Goal: Information Seeking & Learning: Learn about a topic

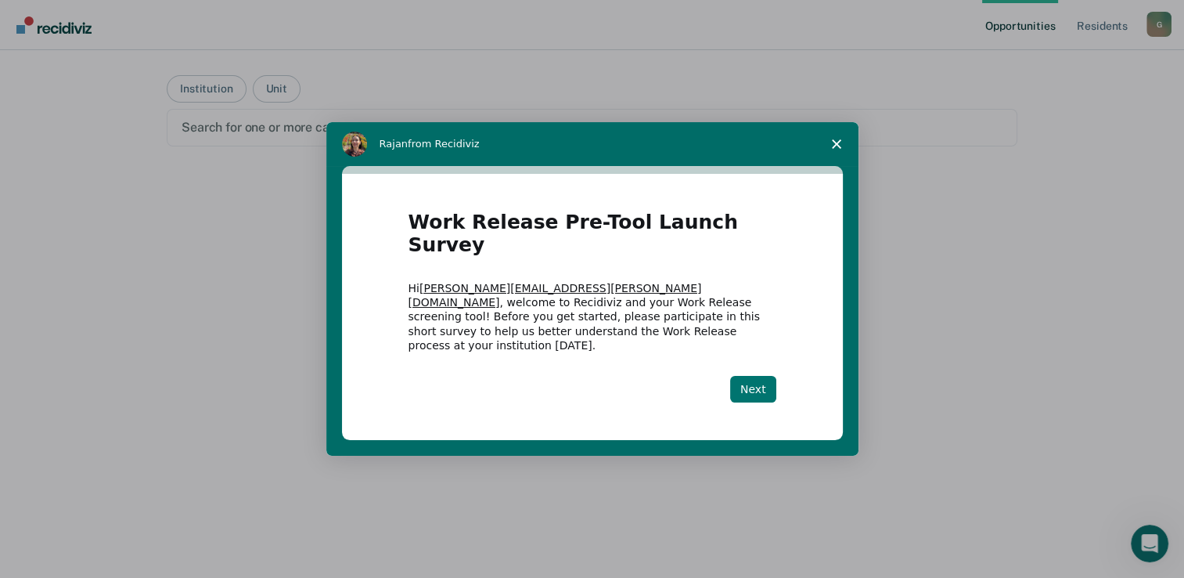
click at [754, 376] on button "Next" at bounding box center [753, 389] width 46 height 27
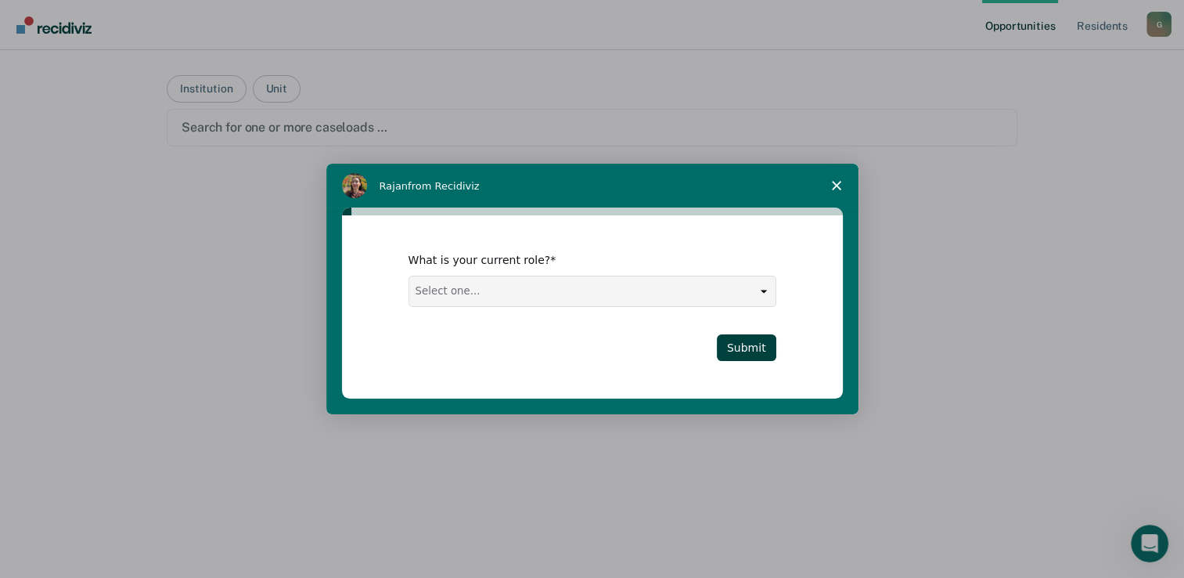
click at [759, 290] on select "Select one... Case Manager FUM Assistant Warden Warden" at bounding box center [592, 291] width 366 height 30
select select "FUM"
click at [409, 276] on select "Select one... Case Manager FUM Assistant Warden Warden" at bounding box center [592, 291] width 366 height 30
click at [752, 340] on button "Submit" at bounding box center [746, 347] width 59 height 27
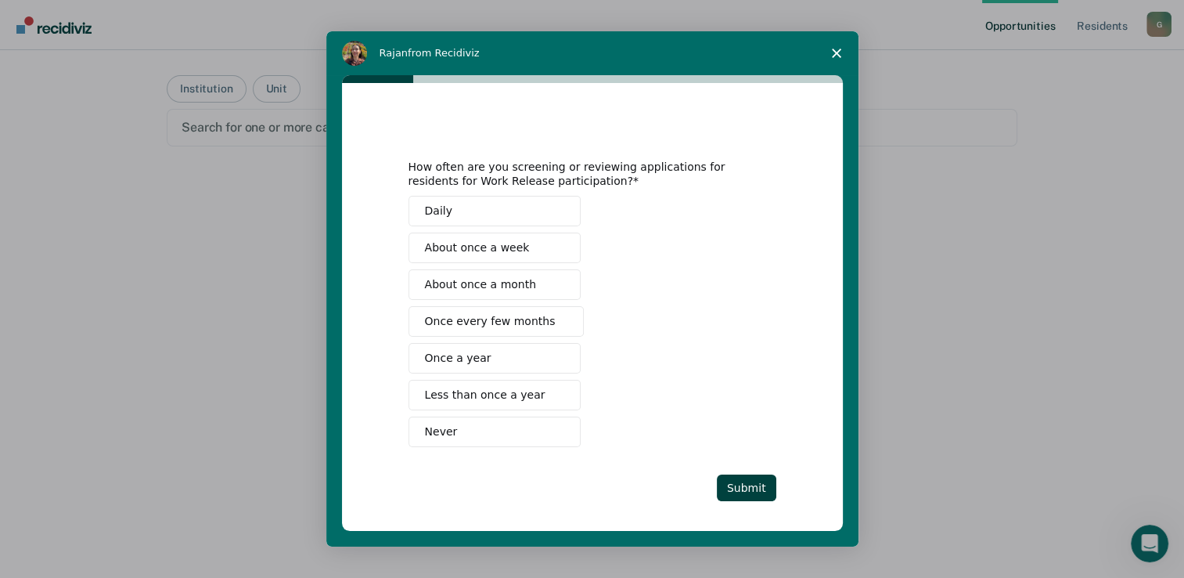
drag, startPoint x: 470, startPoint y: 396, endPoint x: 520, endPoint y: 406, distance: 50.3
click at [470, 393] on span "Less than once a year" at bounding box center [485, 395] width 121 height 16
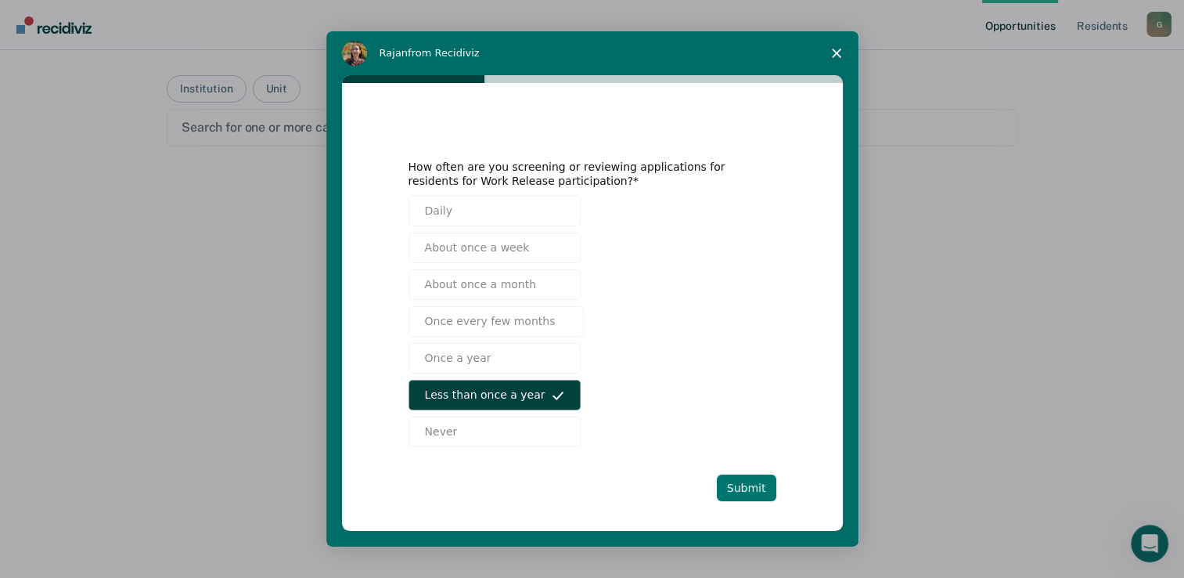
click at [741, 488] on button "Submit" at bounding box center [746, 487] width 59 height 27
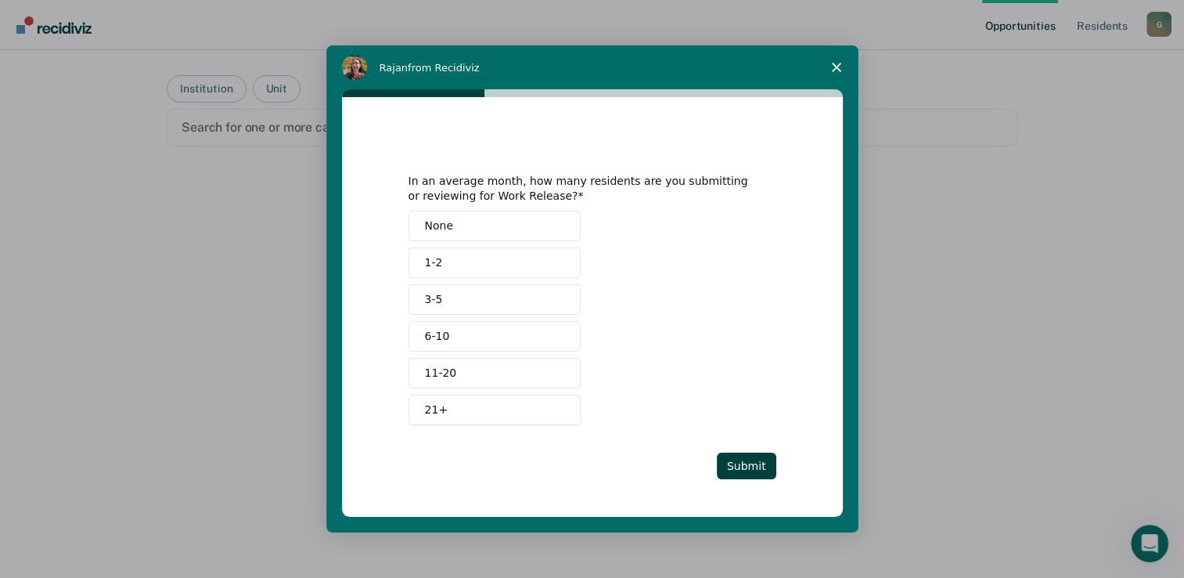
drag, startPoint x: 455, startPoint y: 227, endPoint x: 466, endPoint y: 244, distance: 20.8
click at [455, 227] on button "None" at bounding box center [495, 226] width 172 height 31
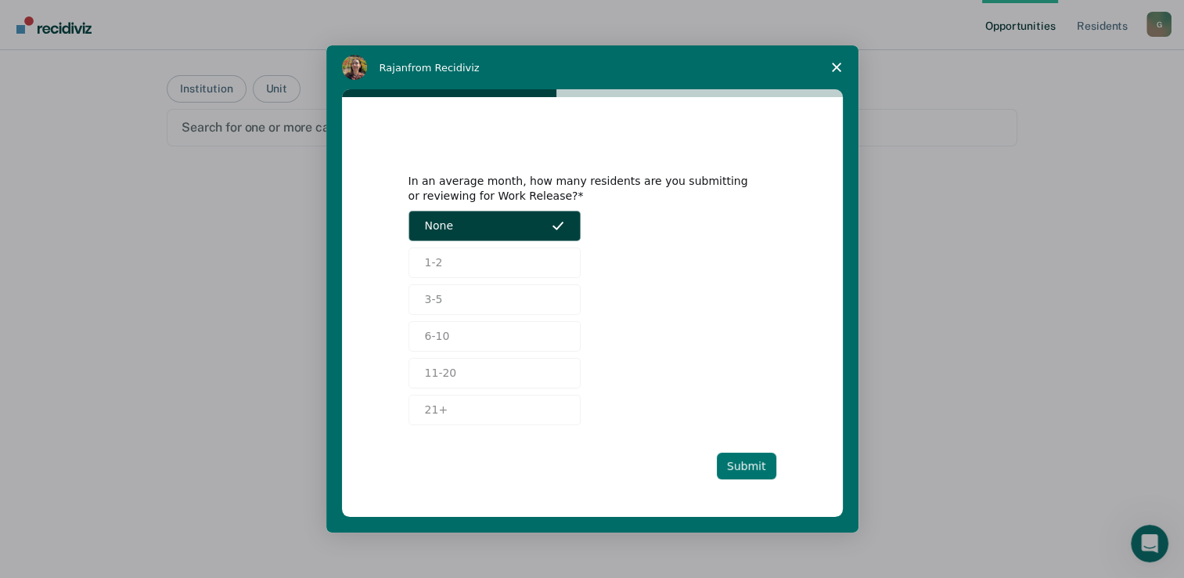
click at [746, 463] on button "Submit" at bounding box center [746, 465] width 59 height 27
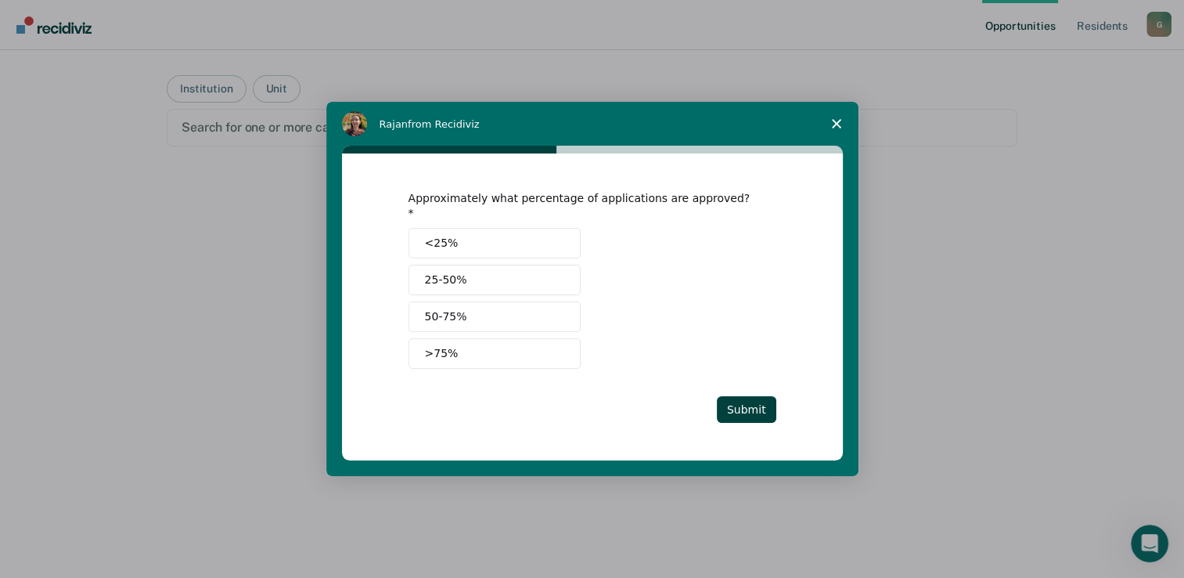
click at [495, 271] on button "25-50%" at bounding box center [495, 280] width 172 height 31
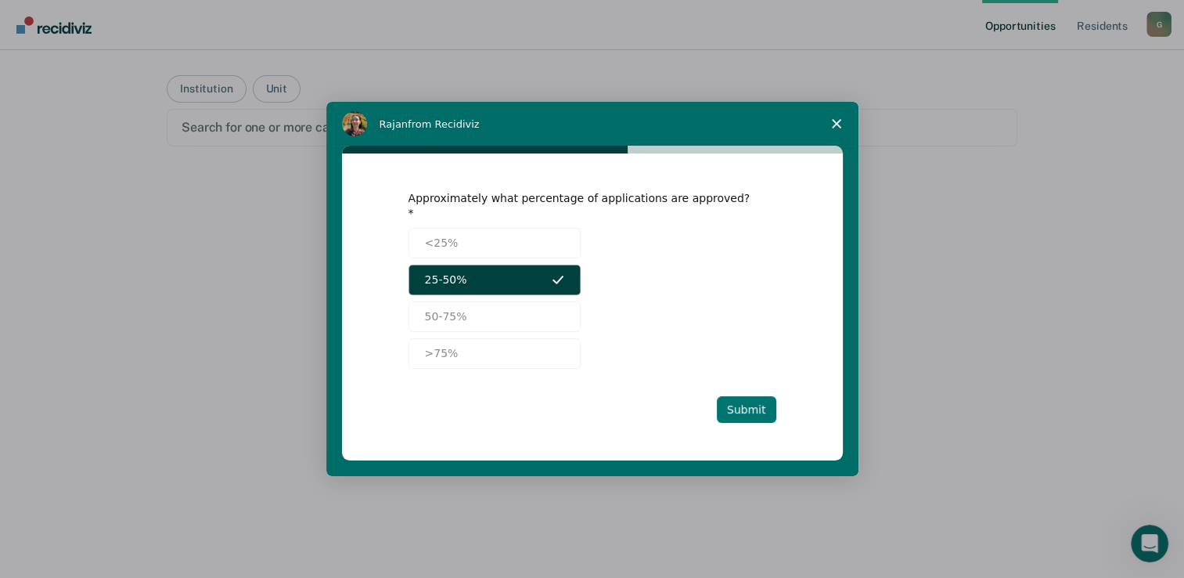
click at [735, 404] on button "Submit" at bounding box center [746, 409] width 59 height 27
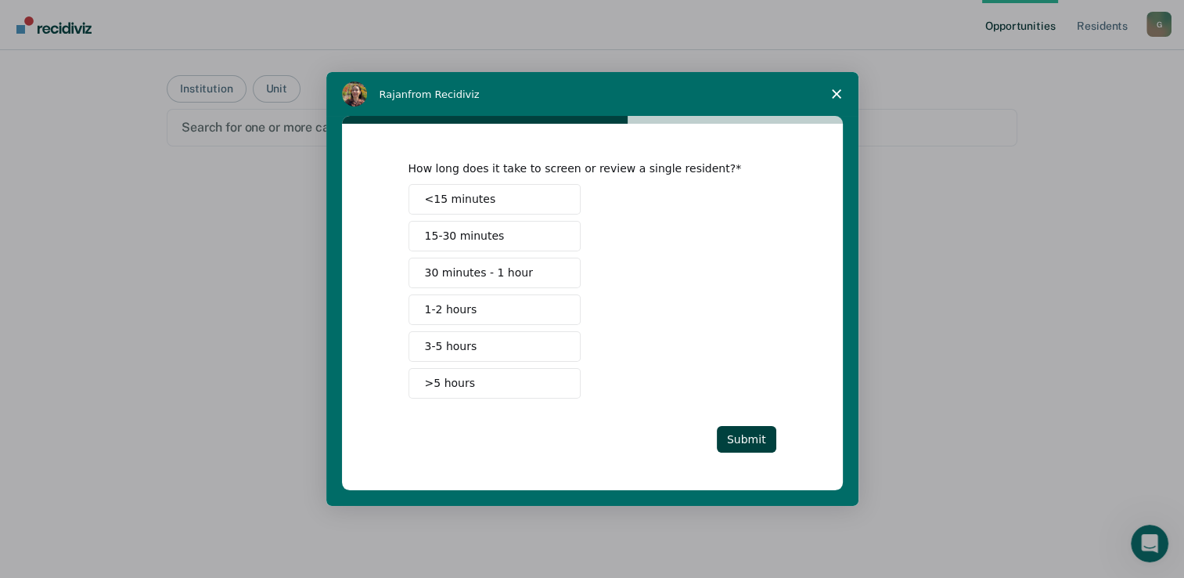
click at [491, 276] on span "30 minutes - 1 hour" at bounding box center [479, 273] width 108 height 16
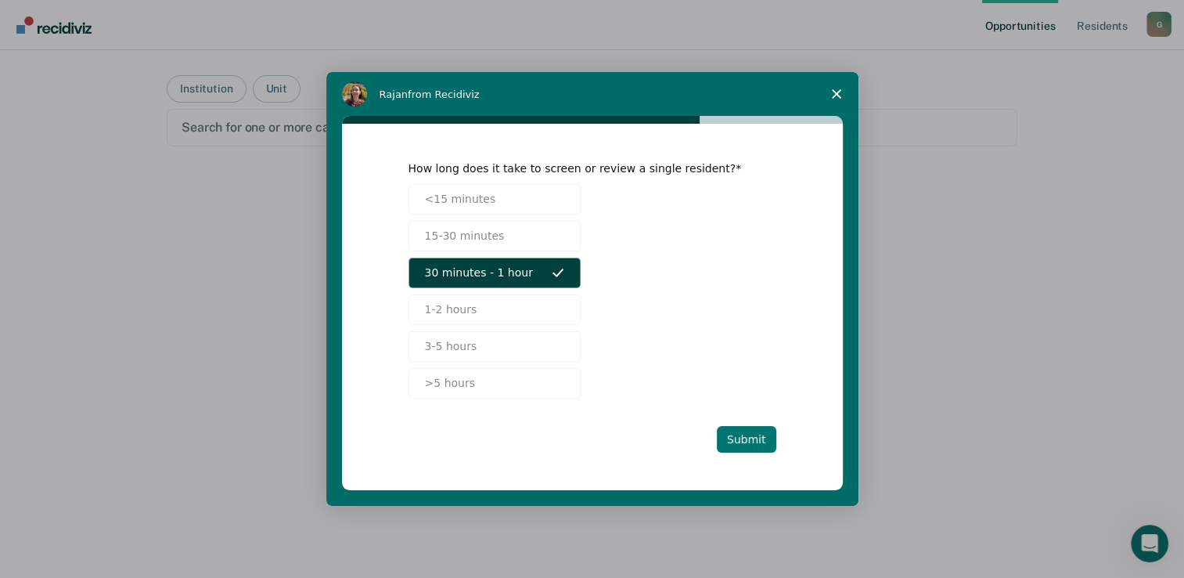
drag, startPoint x: 747, startPoint y: 443, endPoint x: 748, endPoint y: 434, distance: 9.4
click at [748, 436] on button "Submit" at bounding box center [746, 439] width 59 height 27
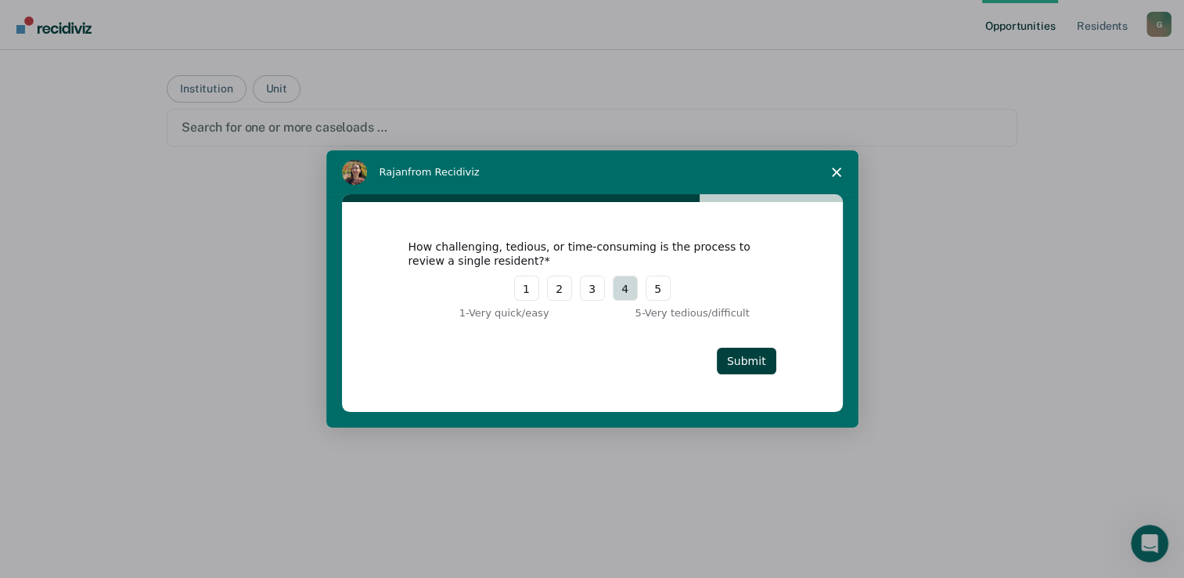
click at [623, 295] on button "4" at bounding box center [625, 287] width 25 height 25
click at [744, 358] on button "Submit" at bounding box center [746, 360] width 59 height 27
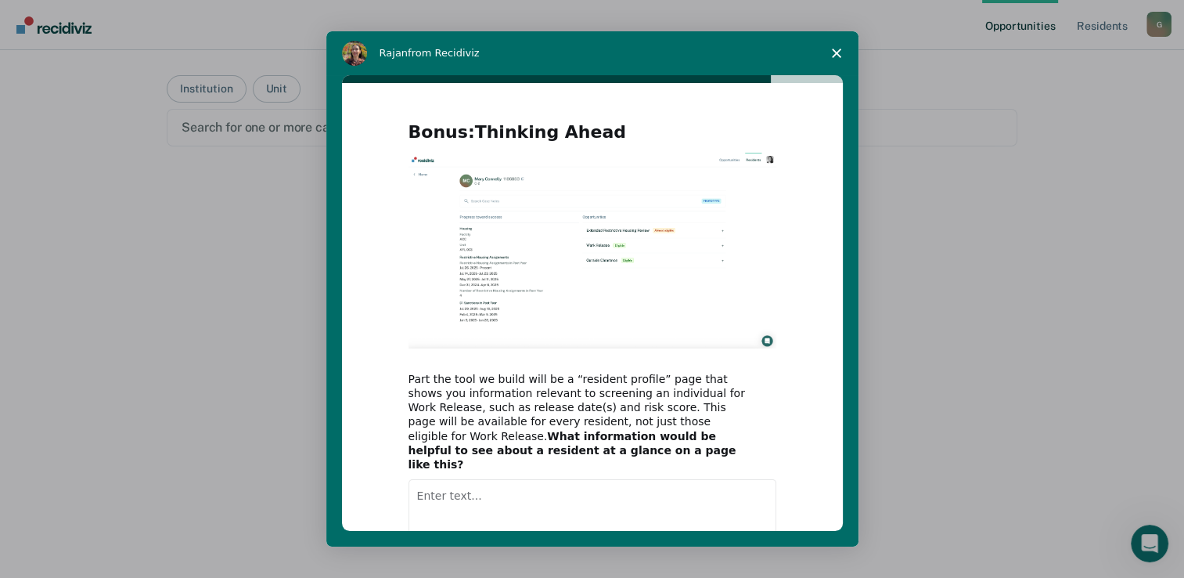
scroll to position [89, 0]
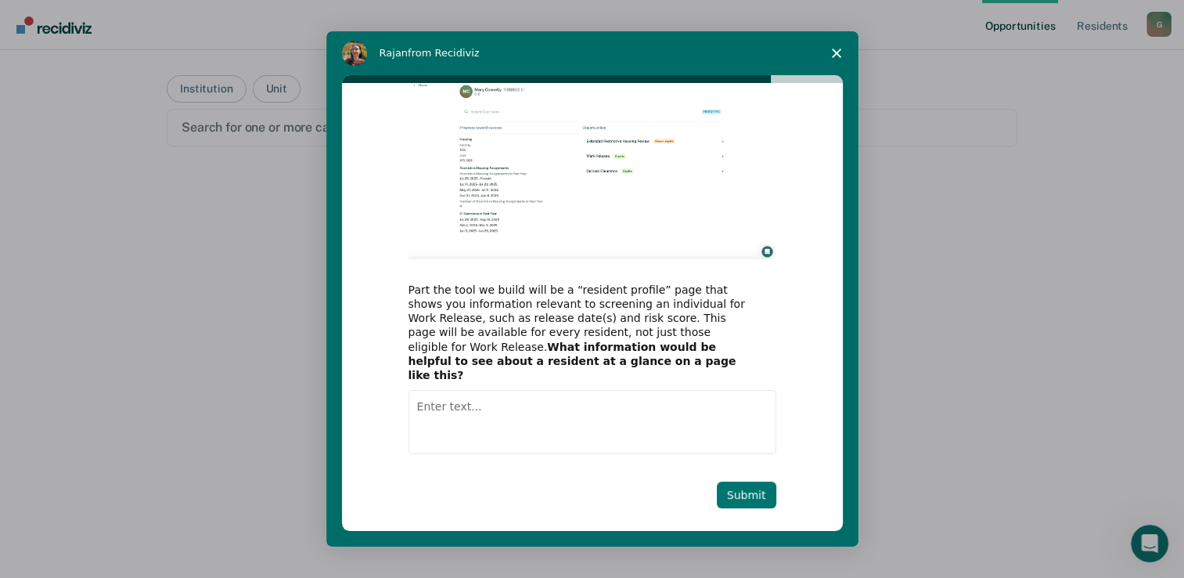
drag, startPoint x: 747, startPoint y: 484, endPoint x: 756, endPoint y: 485, distance: 9.5
click at [748, 483] on button "Submit" at bounding box center [746, 494] width 59 height 27
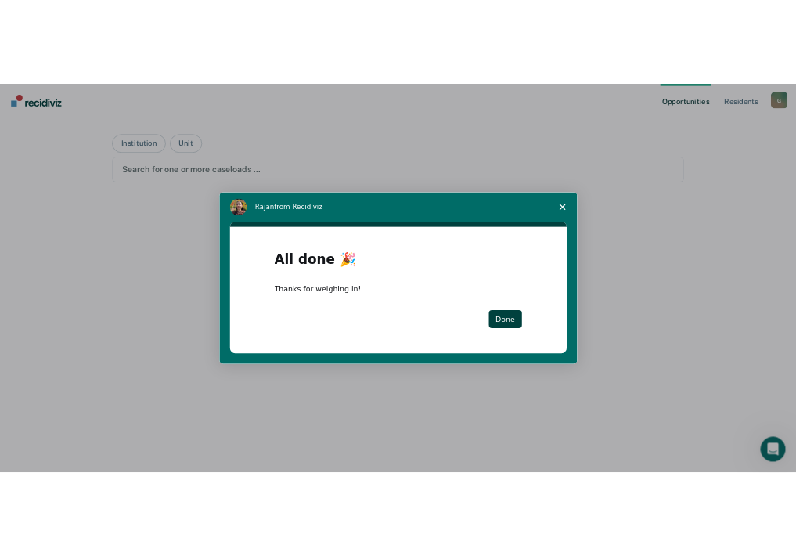
scroll to position [0, 0]
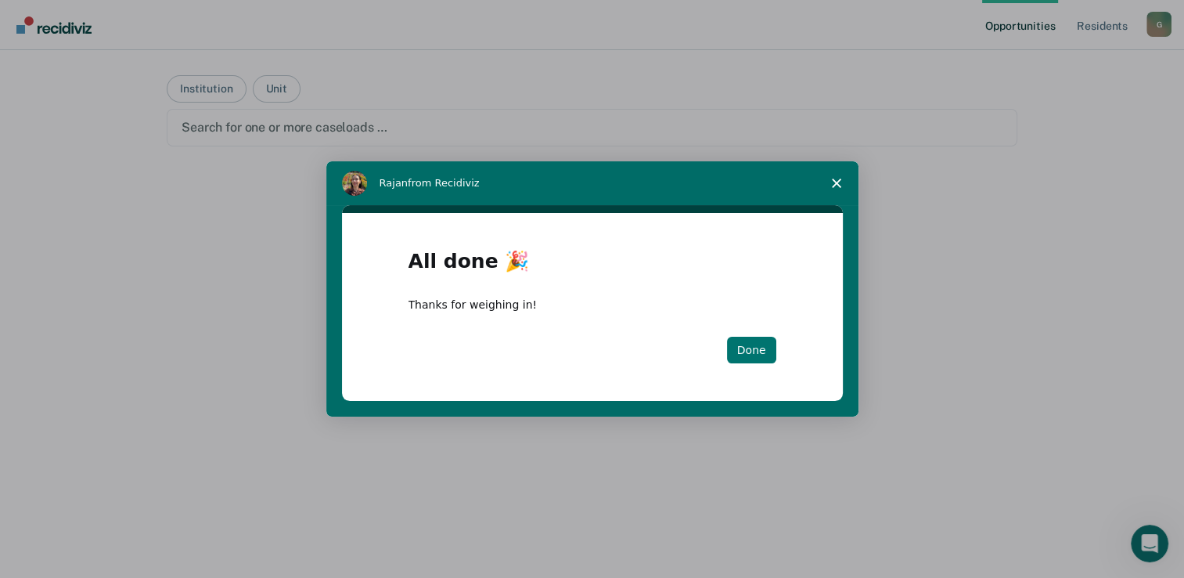
click at [738, 353] on button "Done" at bounding box center [751, 350] width 49 height 27
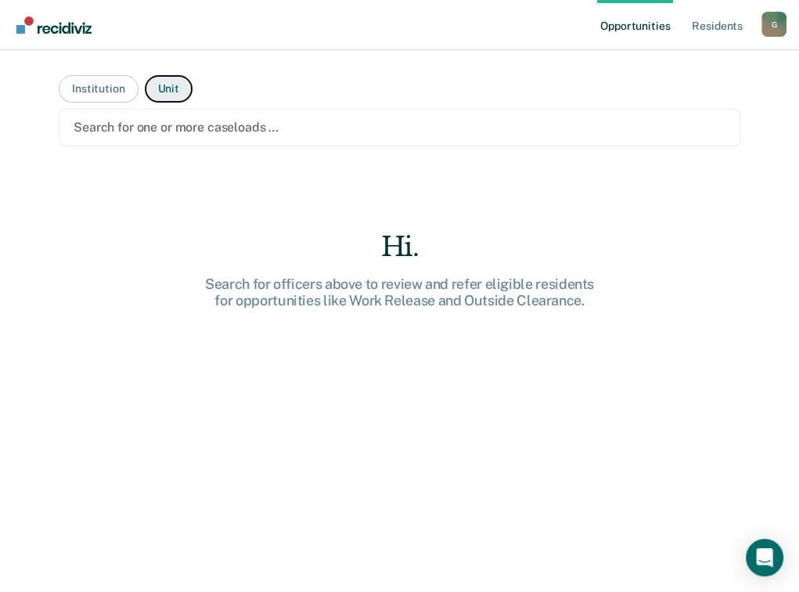
click at [157, 94] on button "Unit" at bounding box center [169, 88] width 48 height 27
click at [126, 124] on div at bounding box center [400, 127] width 652 height 18
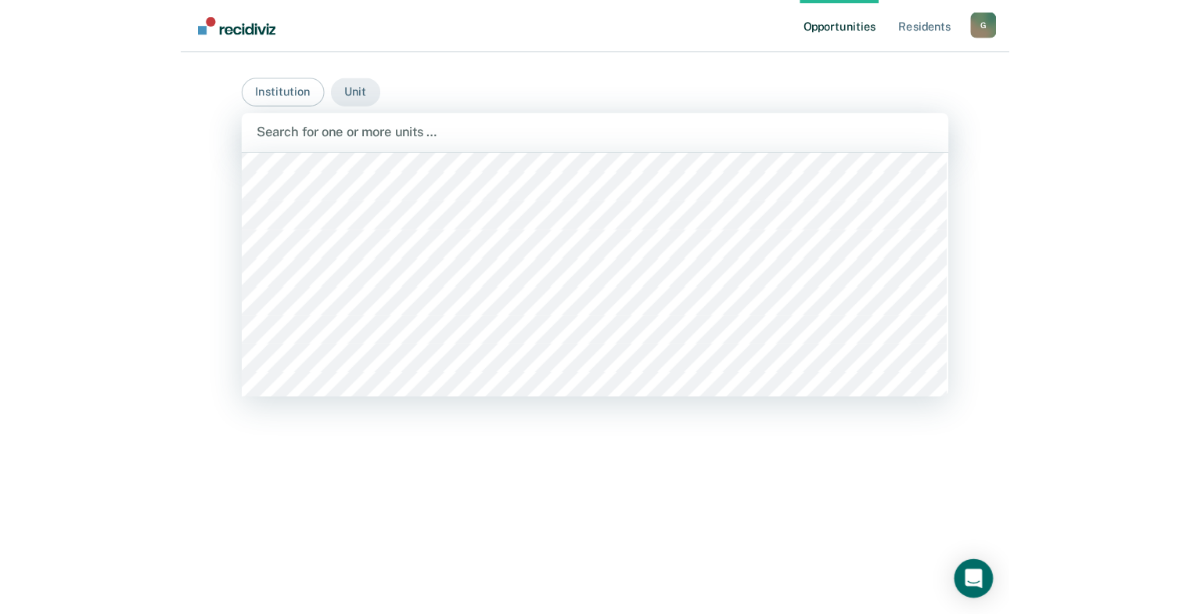
scroll to position [3444, 0]
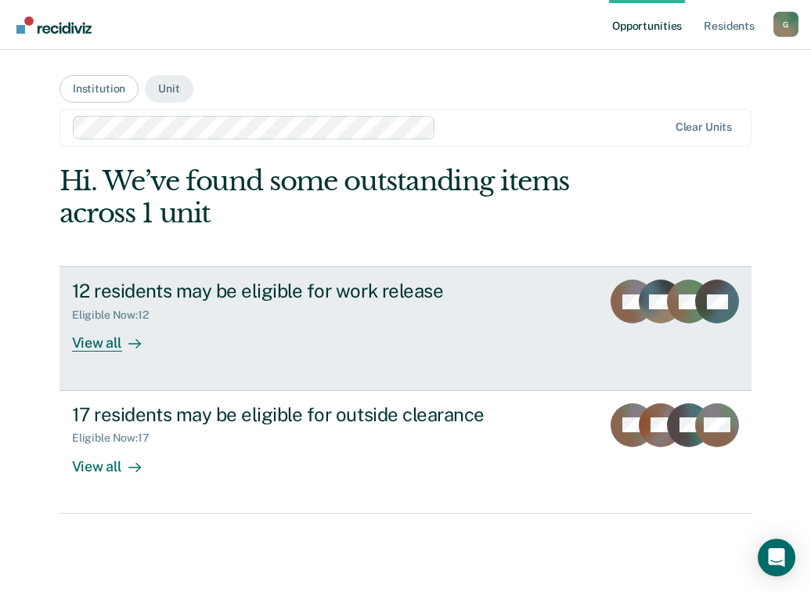
click at [110, 340] on div "View all" at bounding box center [116, 337] width 88 height 31
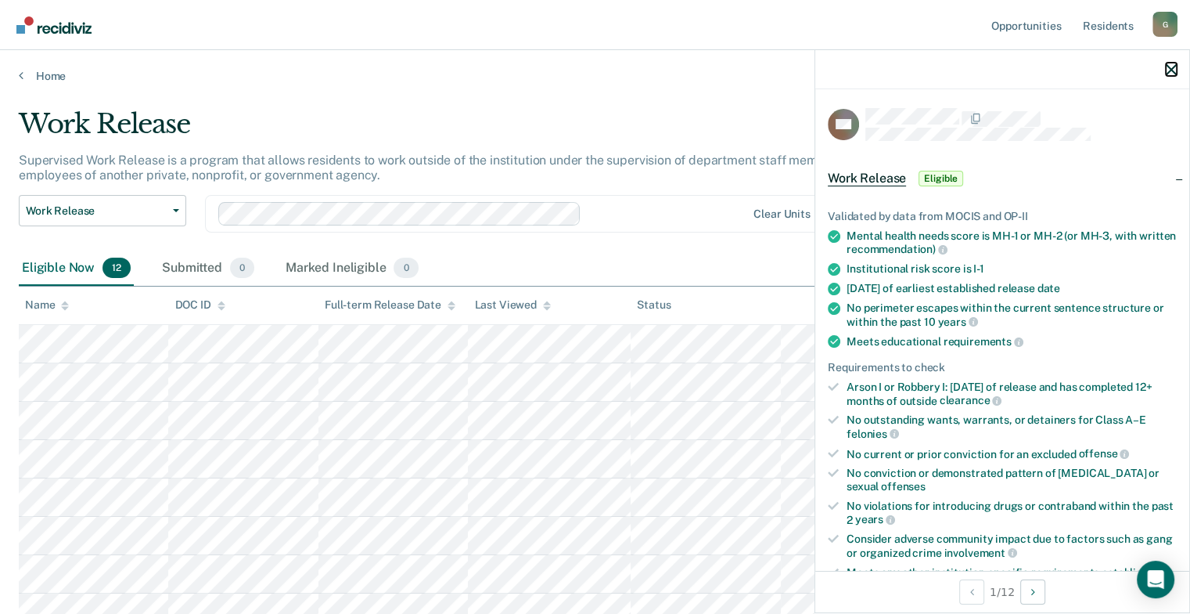
click at [1176, 67] on icon "button" at bounding box center [1171, 69] width 11 height 11
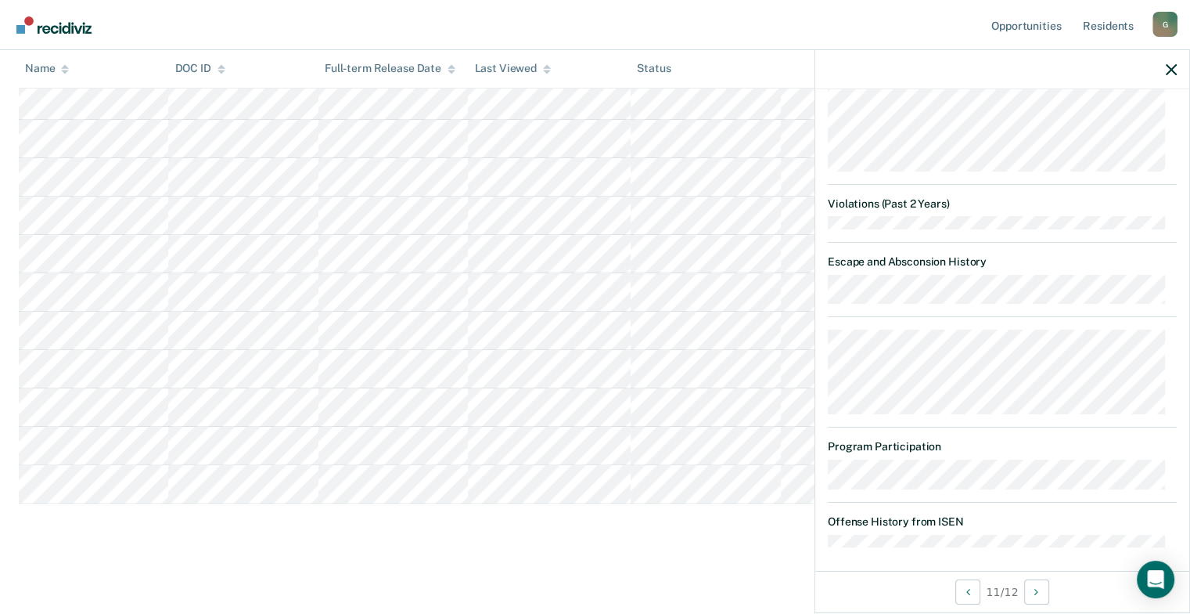
scroll to position [577, 0]
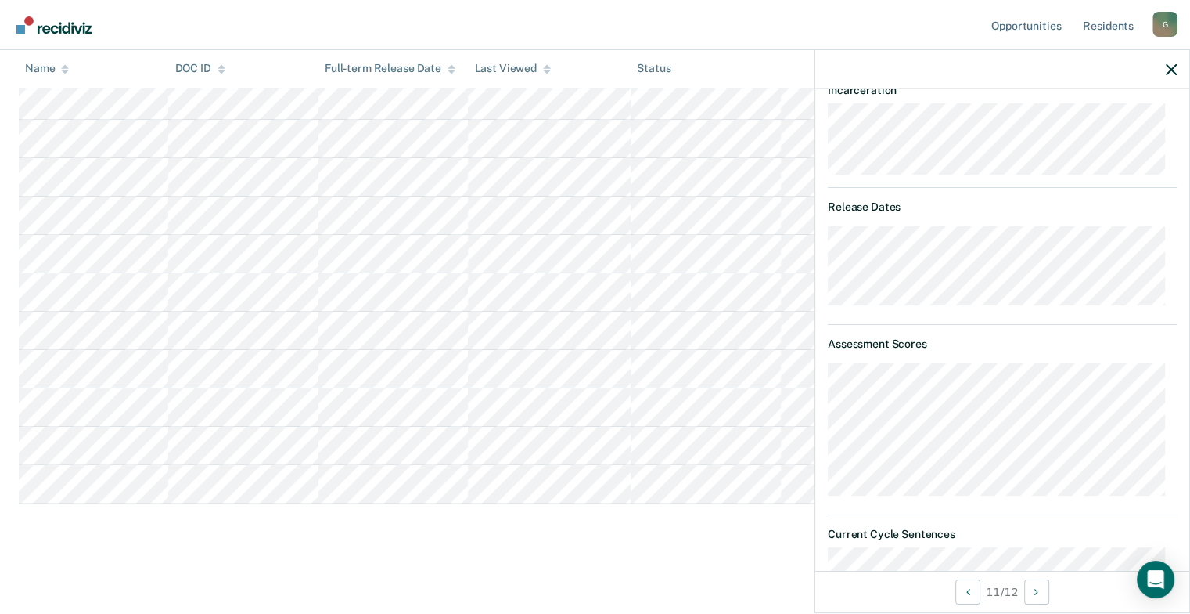
click at [1166, 72] on div at bounding box center [1003, 69] width 374 height 39
click at [1174, 67] on icon "button" at bounding box center [1171, 69] width 11 height 11
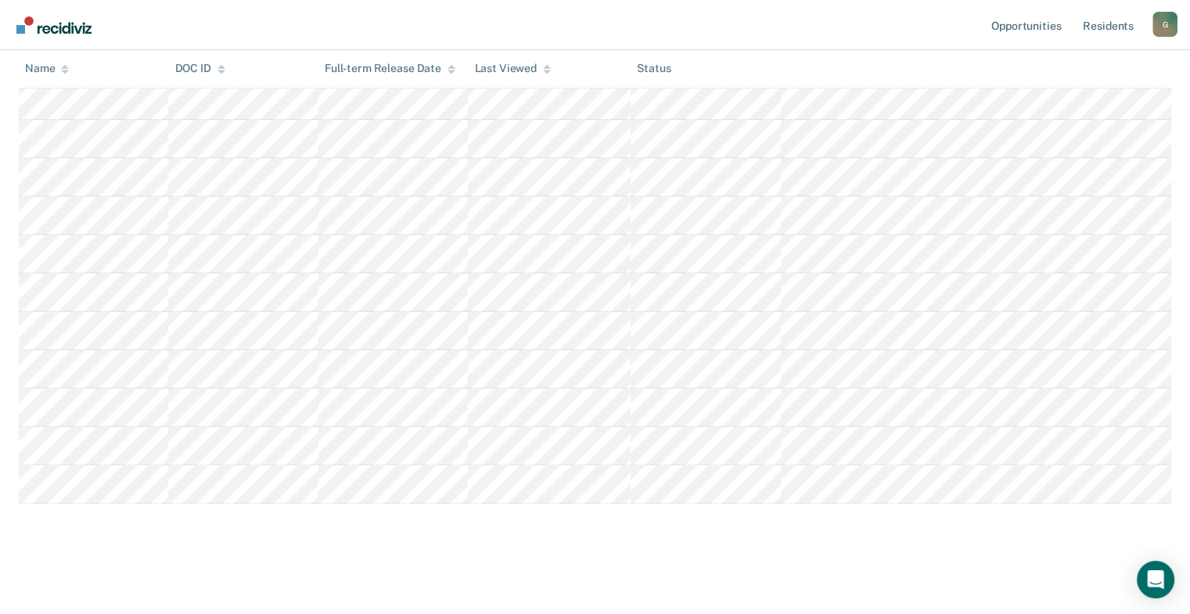
scroll to position [0, 0]
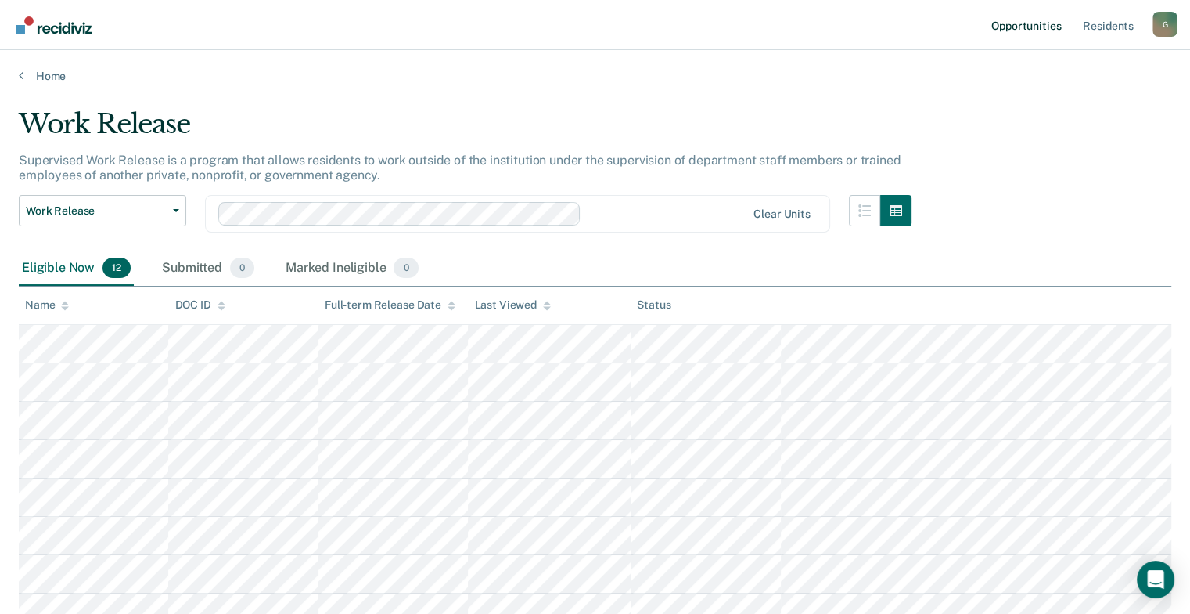
click at [1021, 27] on link "Opportunities" at bounding box center [1026, 25] width 76 height 50
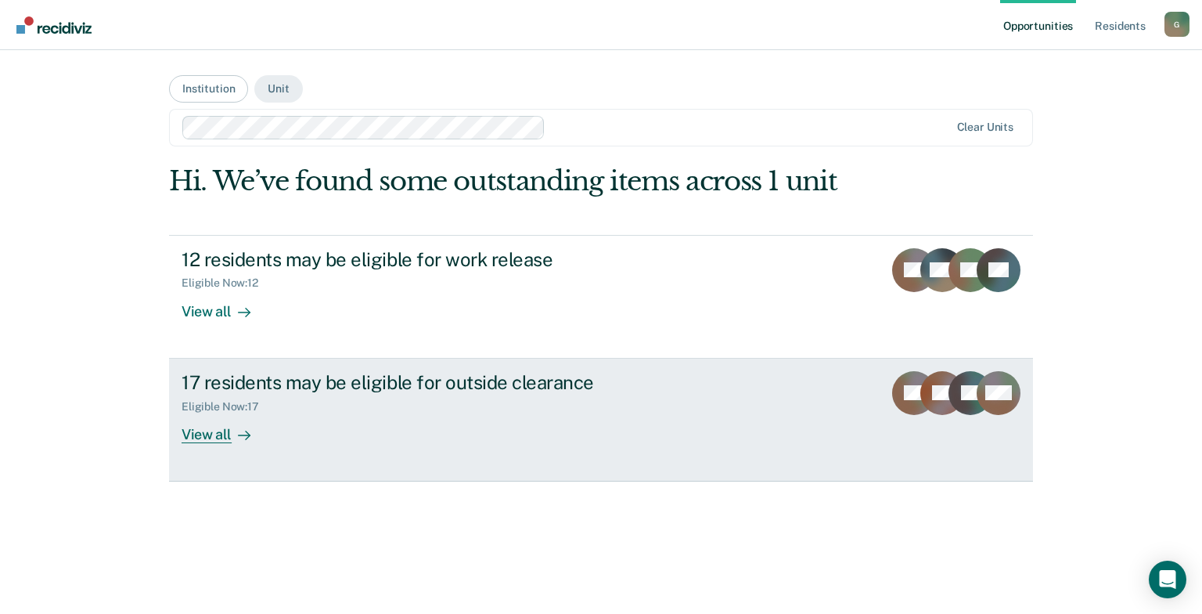
click at [198, 441] on div "View all" at bounding box center [226, 427] width 88 height 31
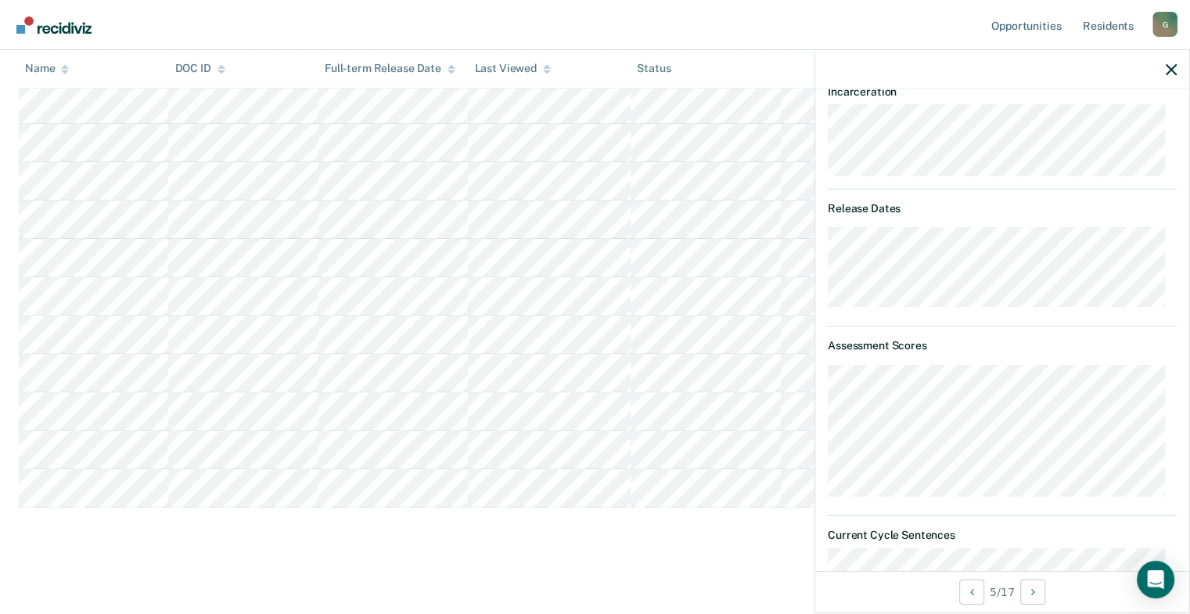
scroll to position [358, 0]
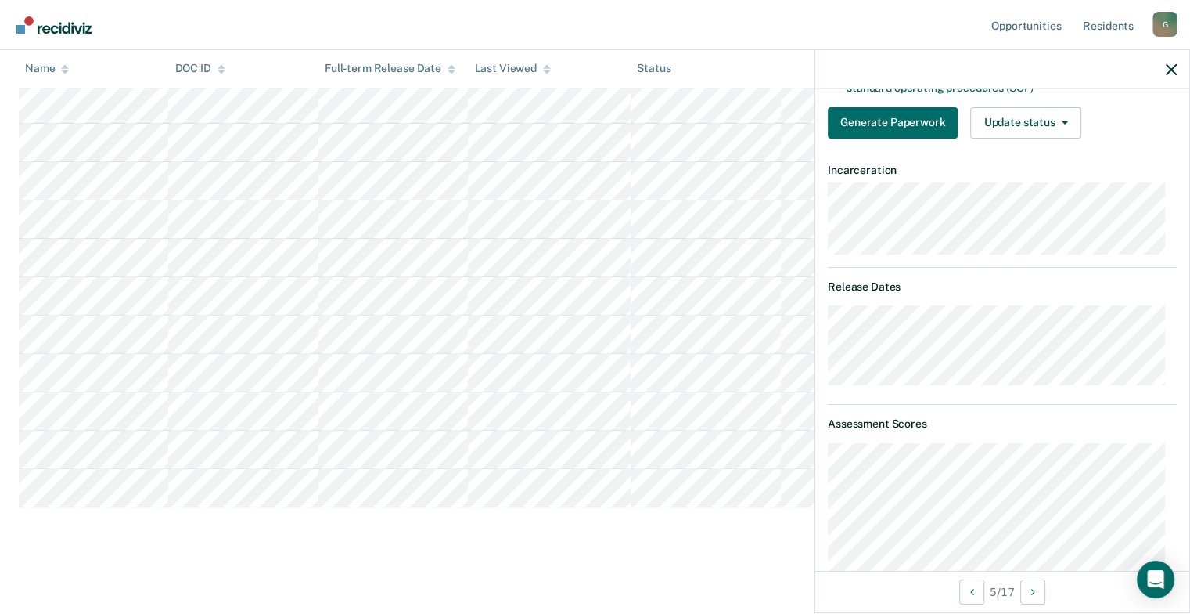
click at [1177, 67] on div at bounding box center [1003, 69] width 374 height 39
click at [1170, 66] on icon "button" at bounding box center [1171, 69] width 11 height 11
